Goal: Task Accomplishment & Management: Use online tool/utility

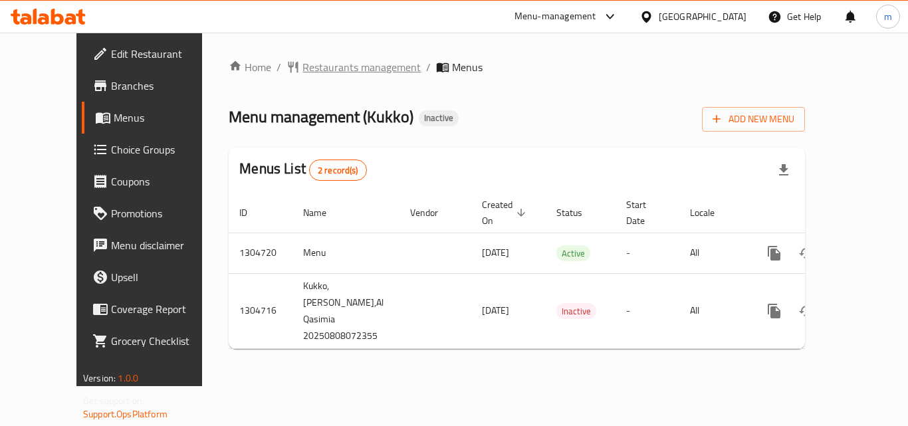
click at [303, 63] on span "Restaurants management" at bounding box center [362, 67] width 118 height 16
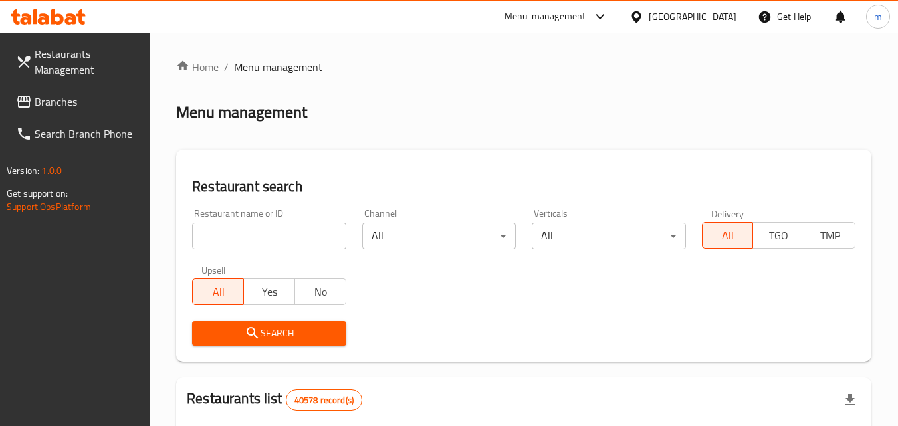
click at [259, 232] on input "search" at bounding box center [269, 236] width 154 height 27
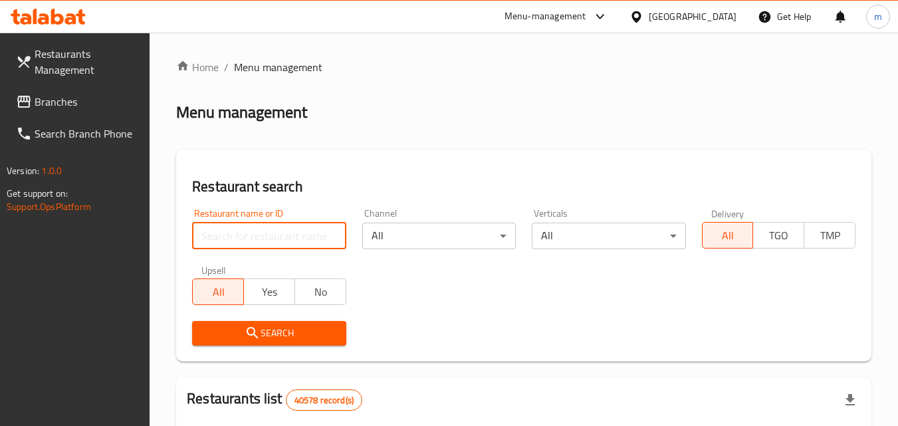
paste input "703377"
type input "703377"
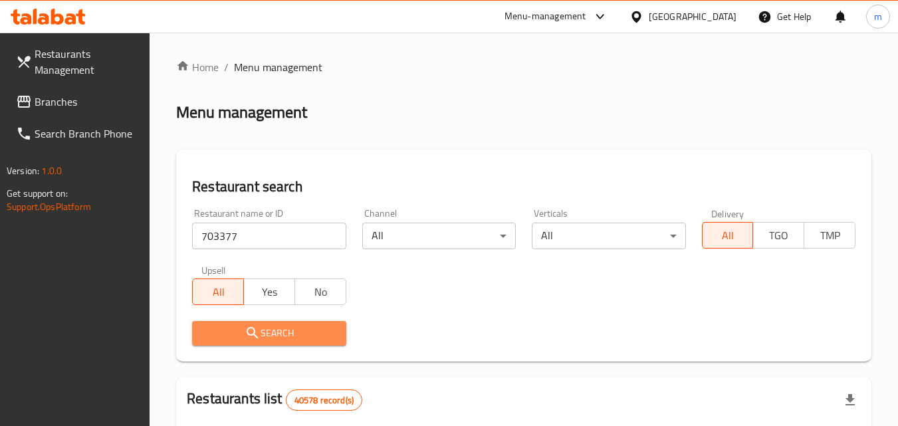
click at [255, 325] on span "Search" at bounding box center [269, 333] width 132 height 17
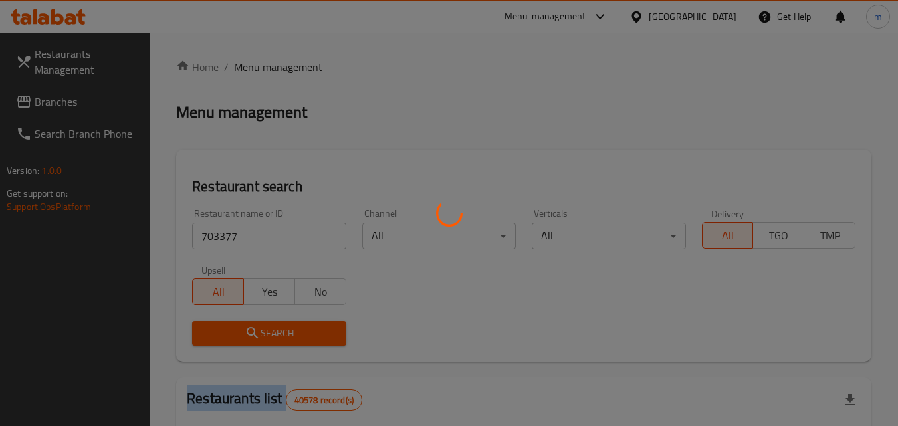
click at [255, 325] on div at bounding box center [449, 213] width 898 height 426
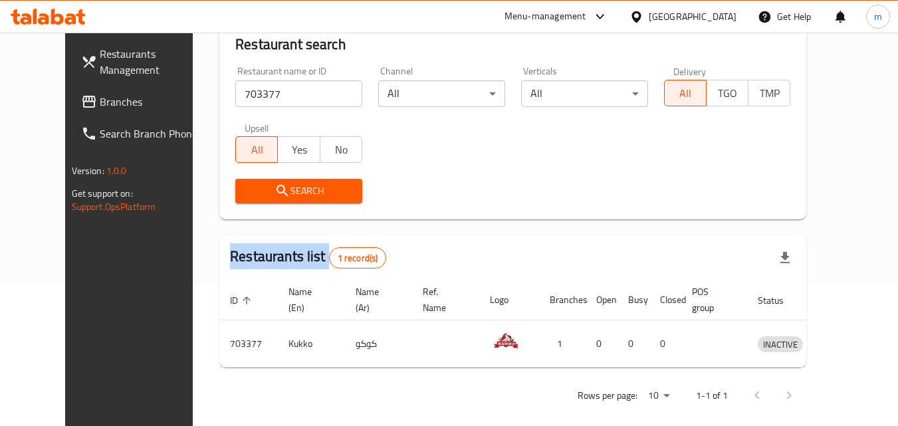
scroll to position [156, 0]
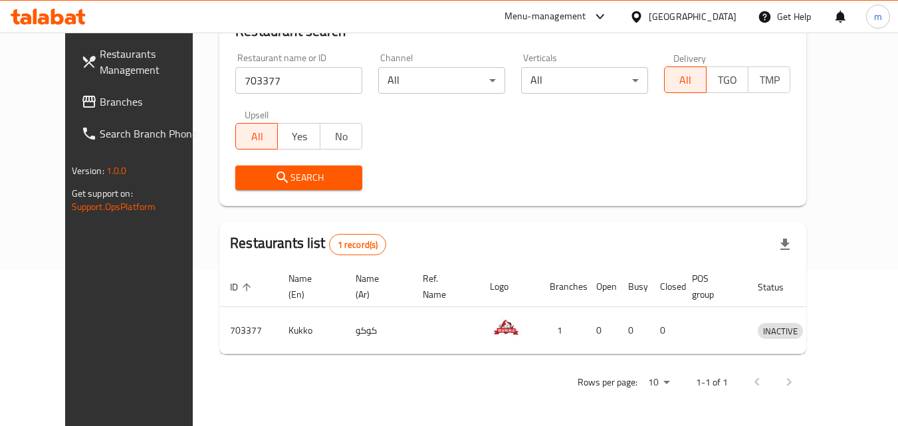
click at [652, 19] on div "United Arab Emirates" at bounding box center [693, 16] width 88 height 15
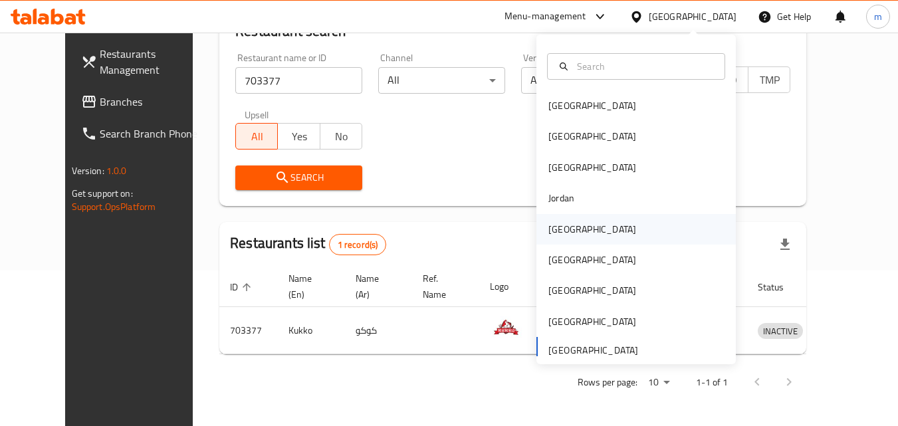
click at [584, 225] on div "[GEOGRAPHIC_DATA]" at bounding box center [636, 229] width 199 height 31
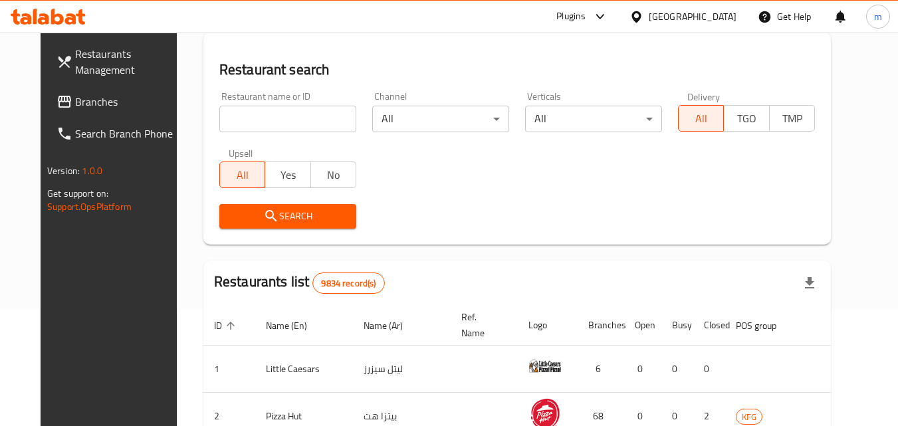
scroll to position [156, 0]
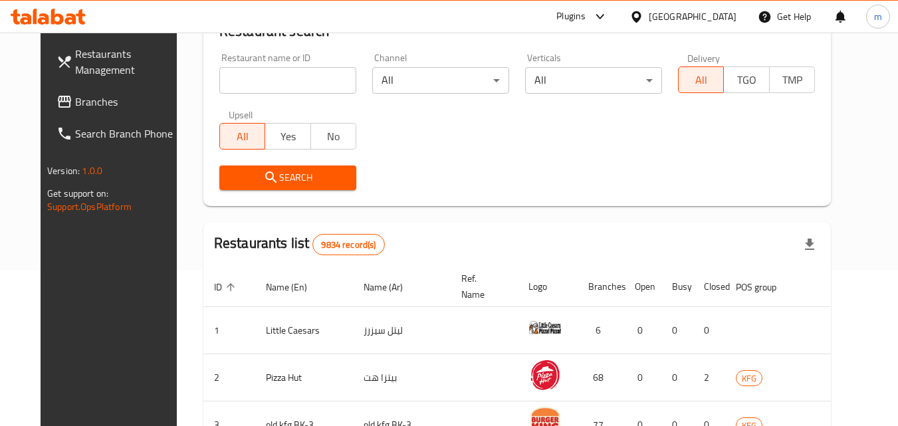
click at [78, 100] on span "Branches" at bounding box center [127, 102] width 105 height 16
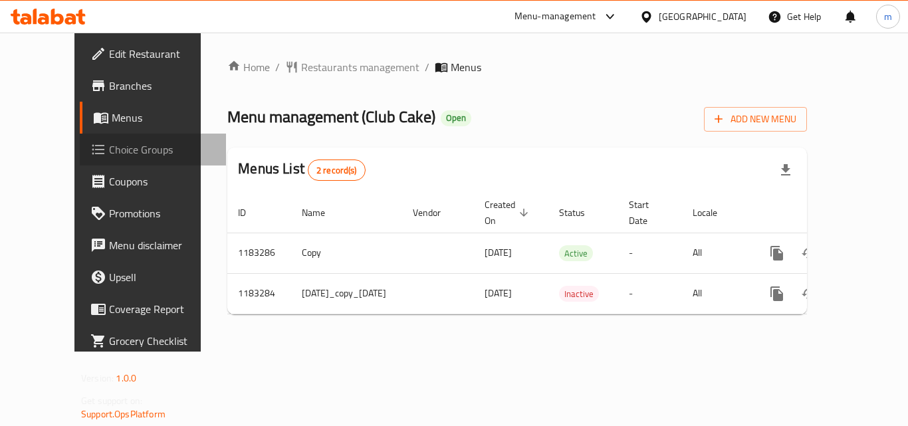
click at [109, 152] on span "Choice Groups" at bounding box center [162, 150] width 106 height 16
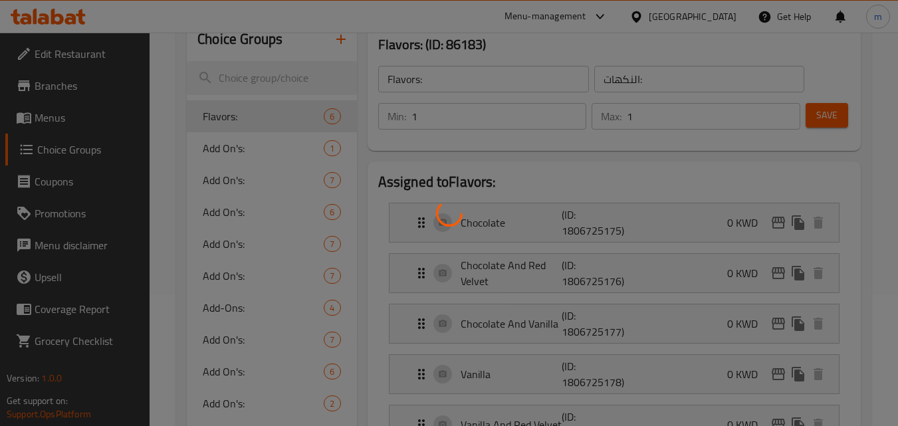
scroll to position [133, 0]
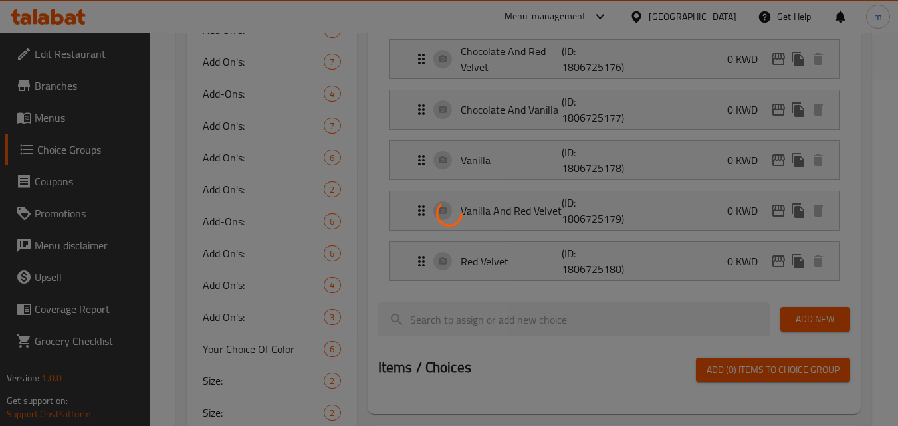
scroll to position [521, 0]
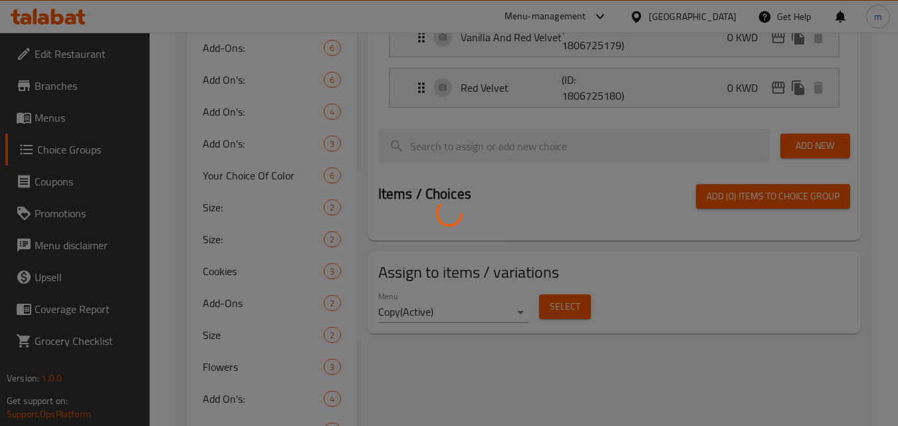
click at [273, 162] on div at bounding box center [449, 213] width 898 height 426
click at [269, 161] on div at bounding box center [449, 213] width 898 height 426
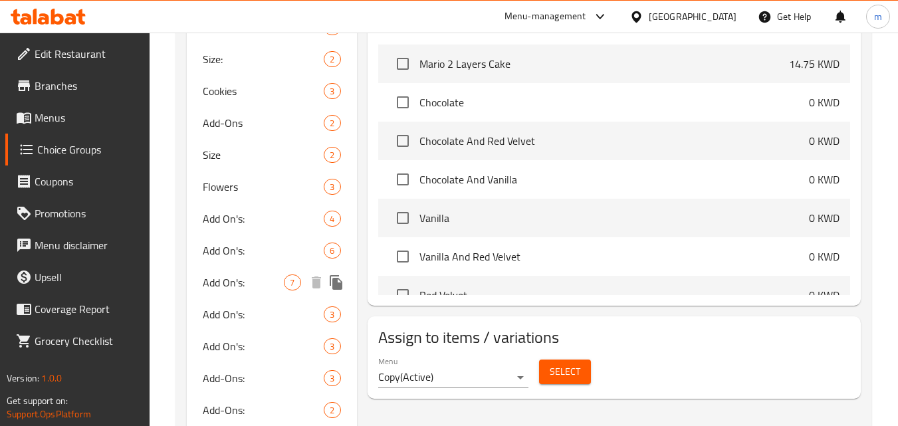
scroll to position [629, 0]
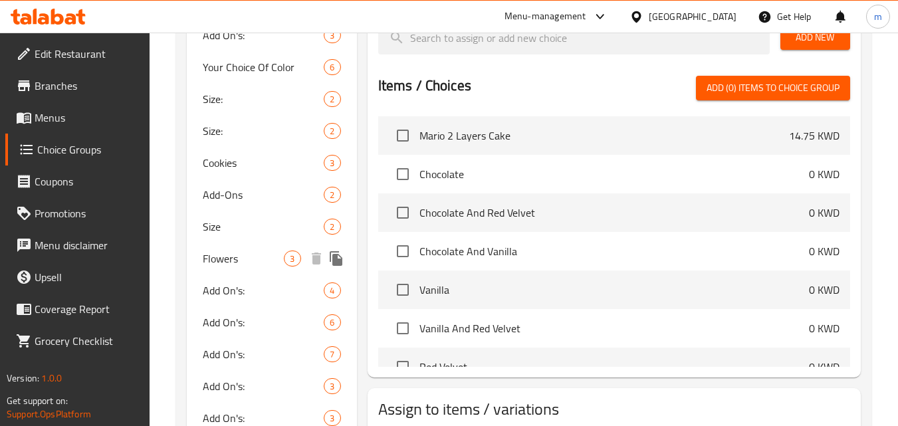
click at [228, 259] on span "Flowers" at bounding box center [243, 259] width 81 height 16
type input "Flowers"
type input "زهور"
type input "0"
type input "3"
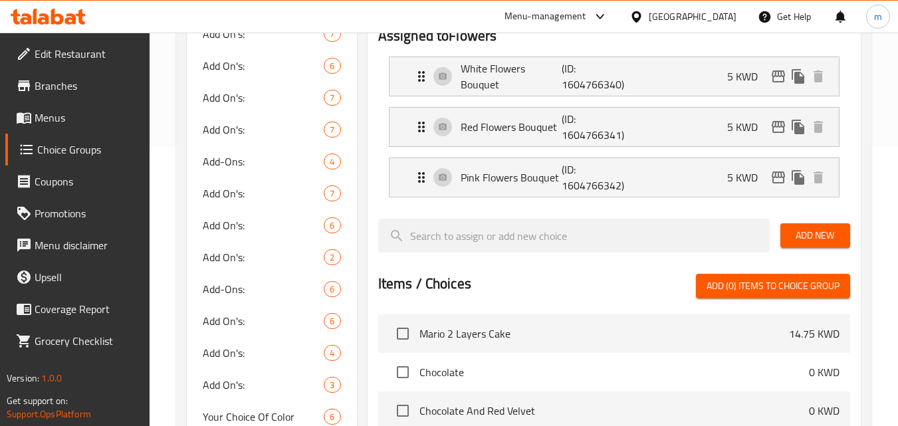
scroll to position [164, 0]
